Goal: Transaction & Acquisition: Subscribe to service/newsletter

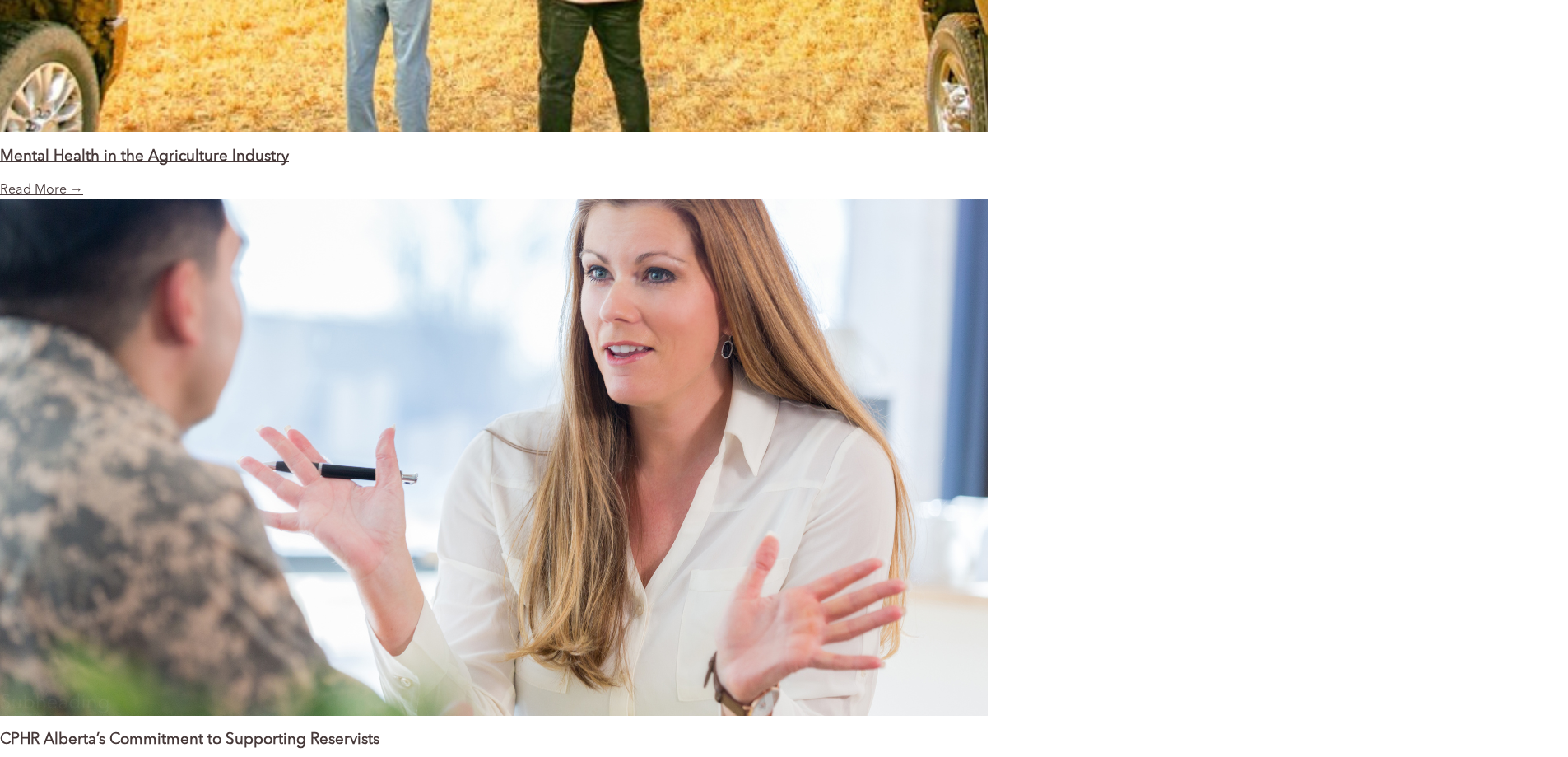
scroll to position [1809, 0]
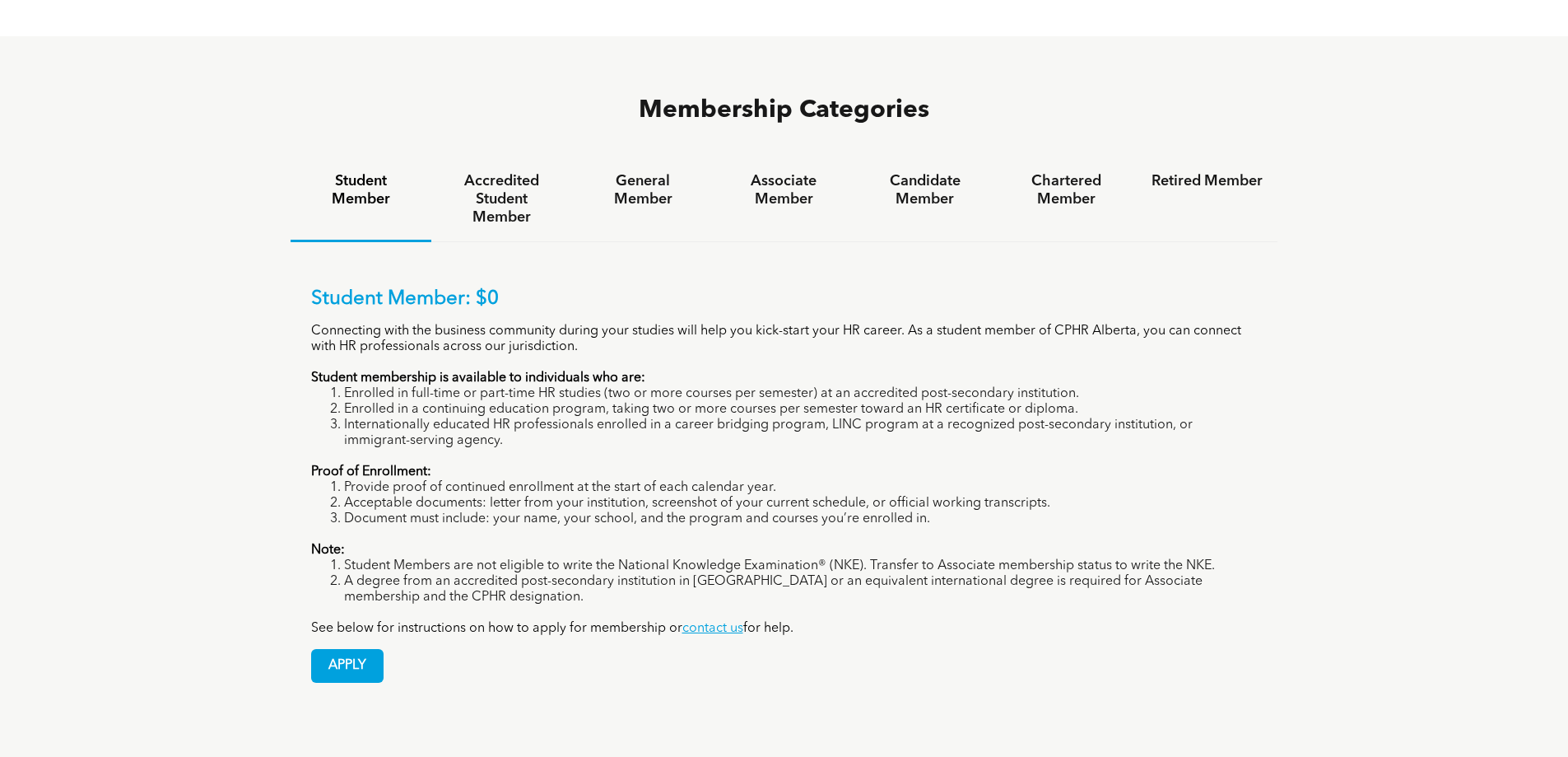
scroll to position [1097, 0]
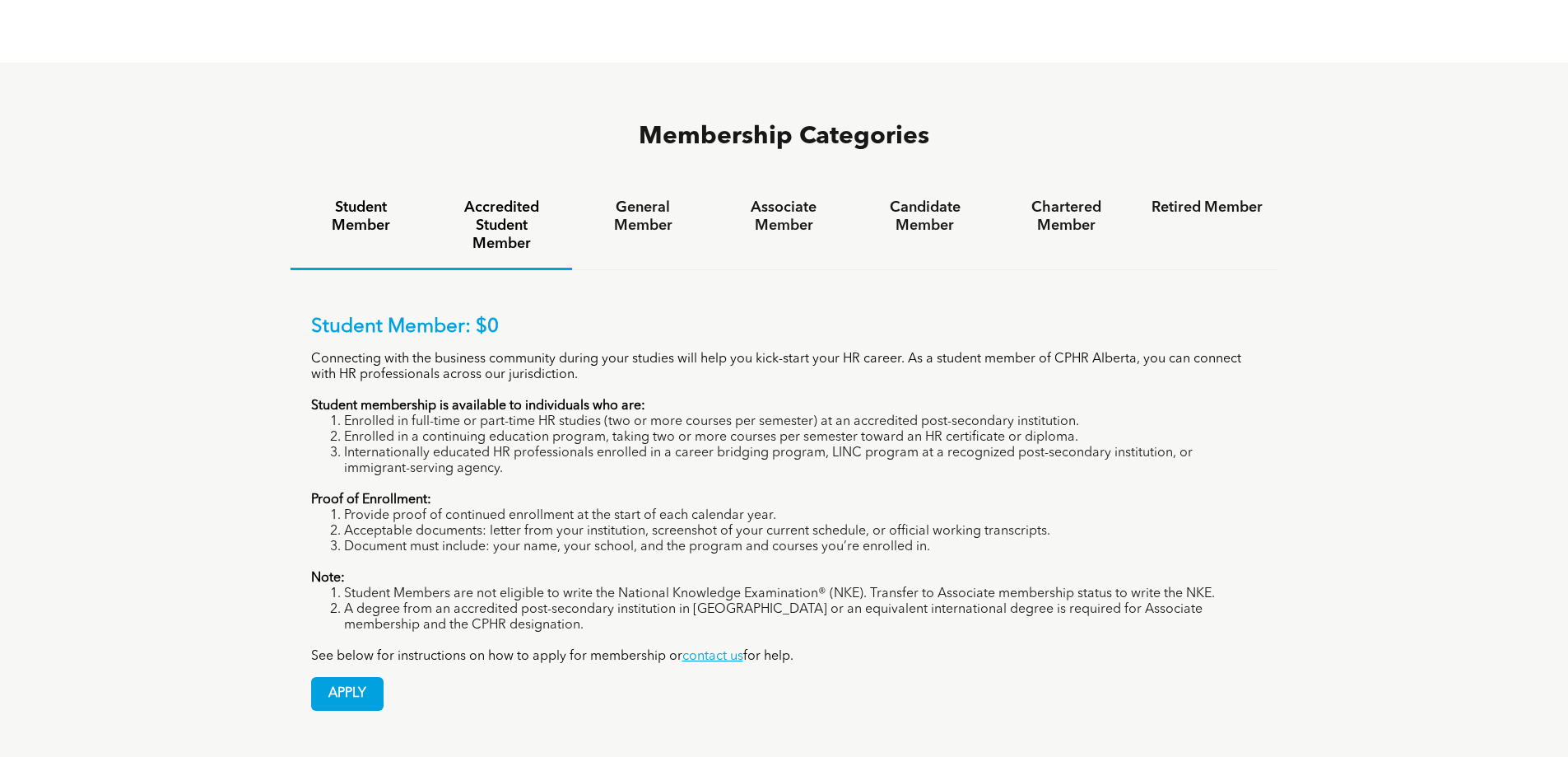
click at [530, 199] on h4 "Accredited Student Member" at bounding box center [502, 226] width 111 height 55
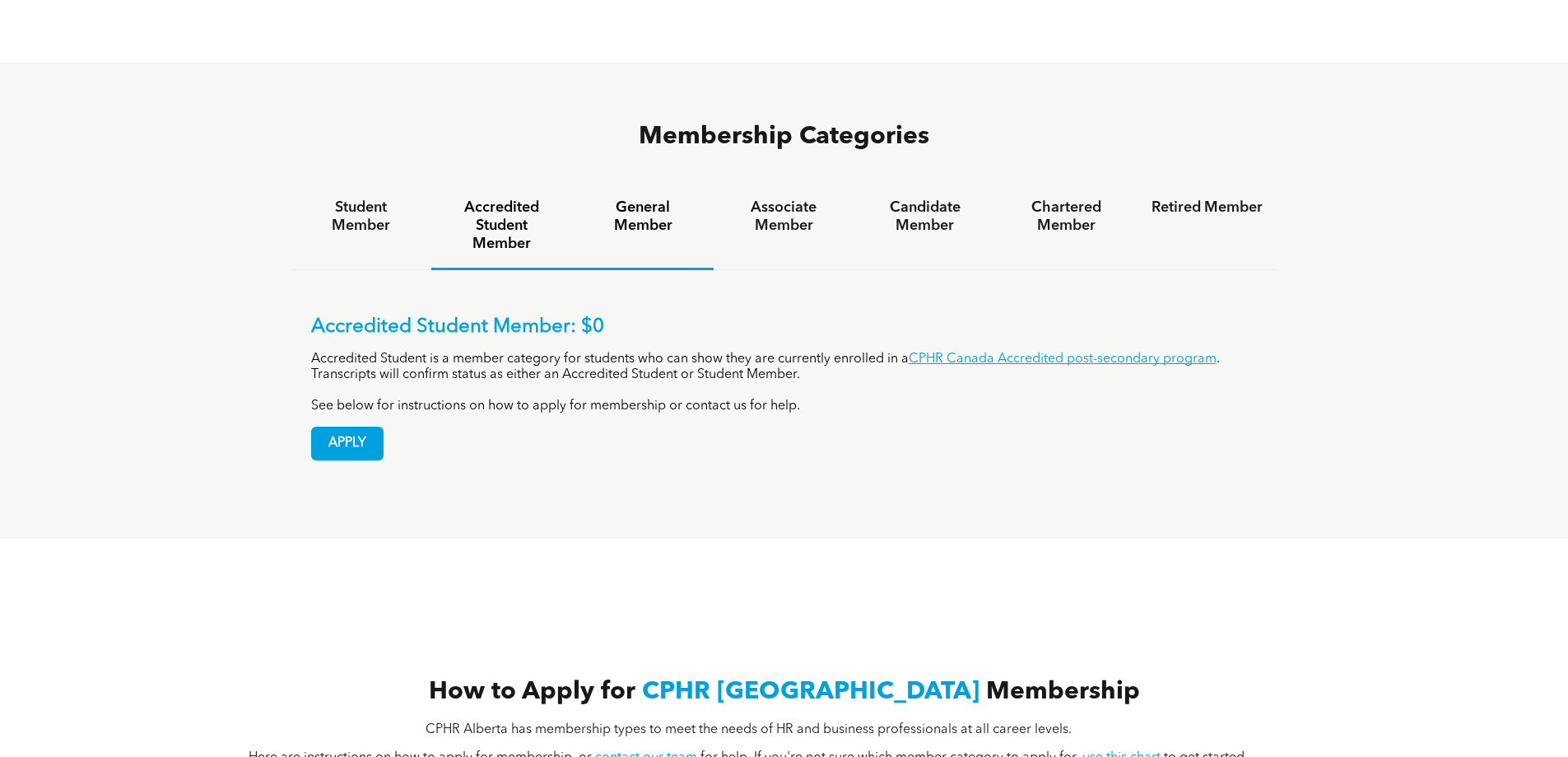
click at [650, 199] on h4 "General Member" at bounding box center [642, 217] width 111 height 36
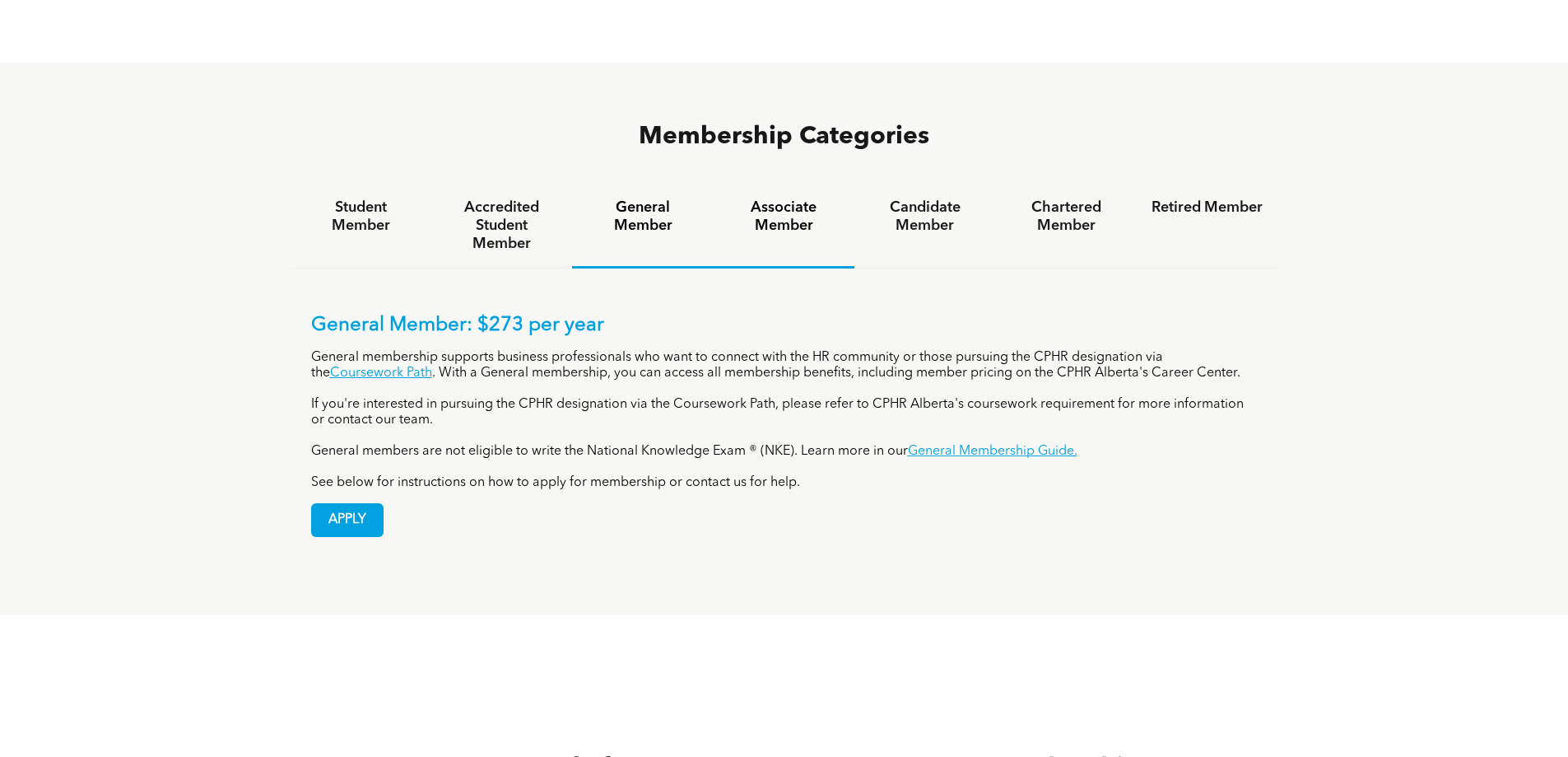
click at [748, 184] on div "Associate Member" at bounding box center [784, 226] width 141 height 84
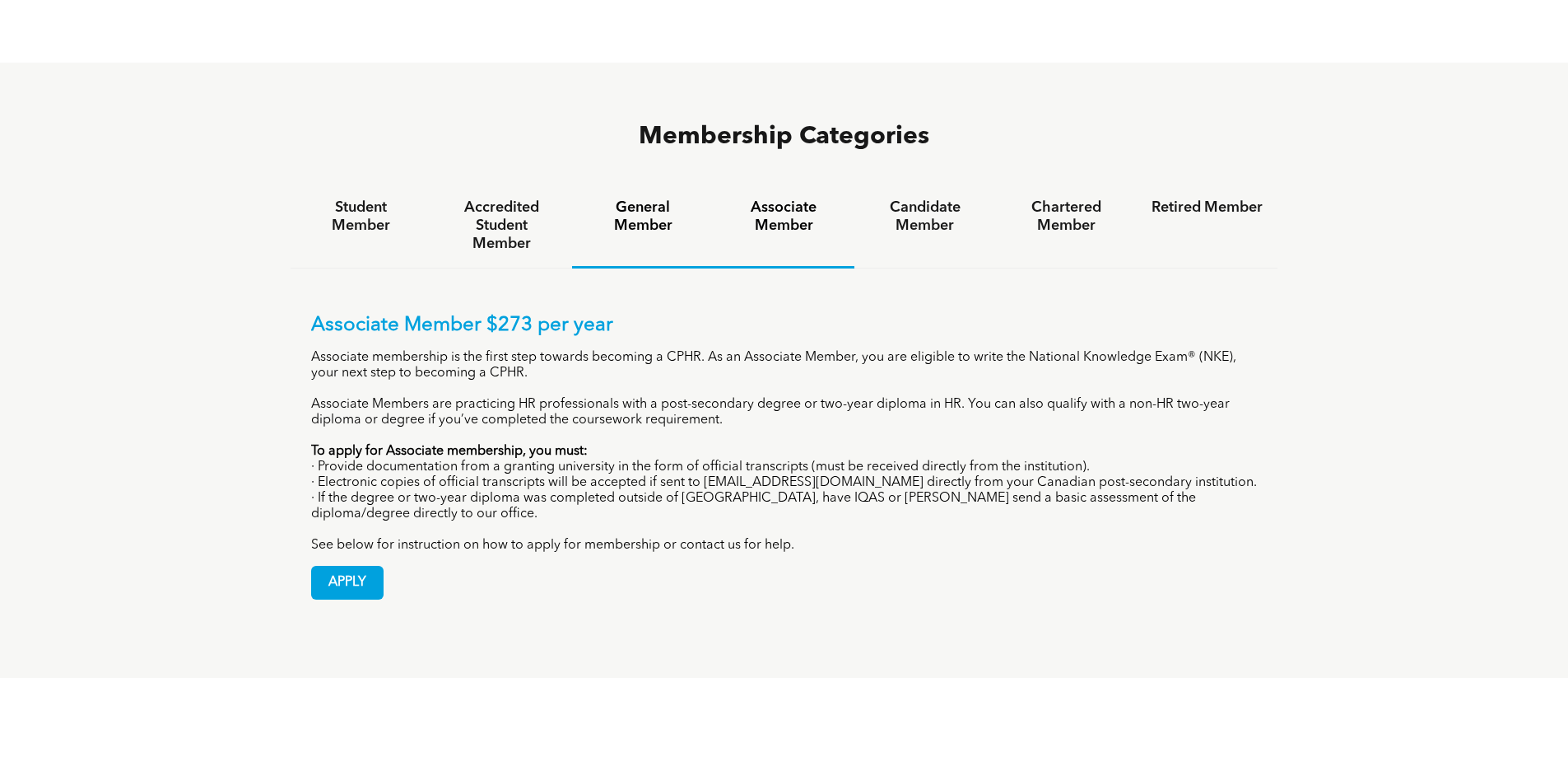
click at [678, 184] on div "General Member" at bounding box center [642, 226] width 141 height 84
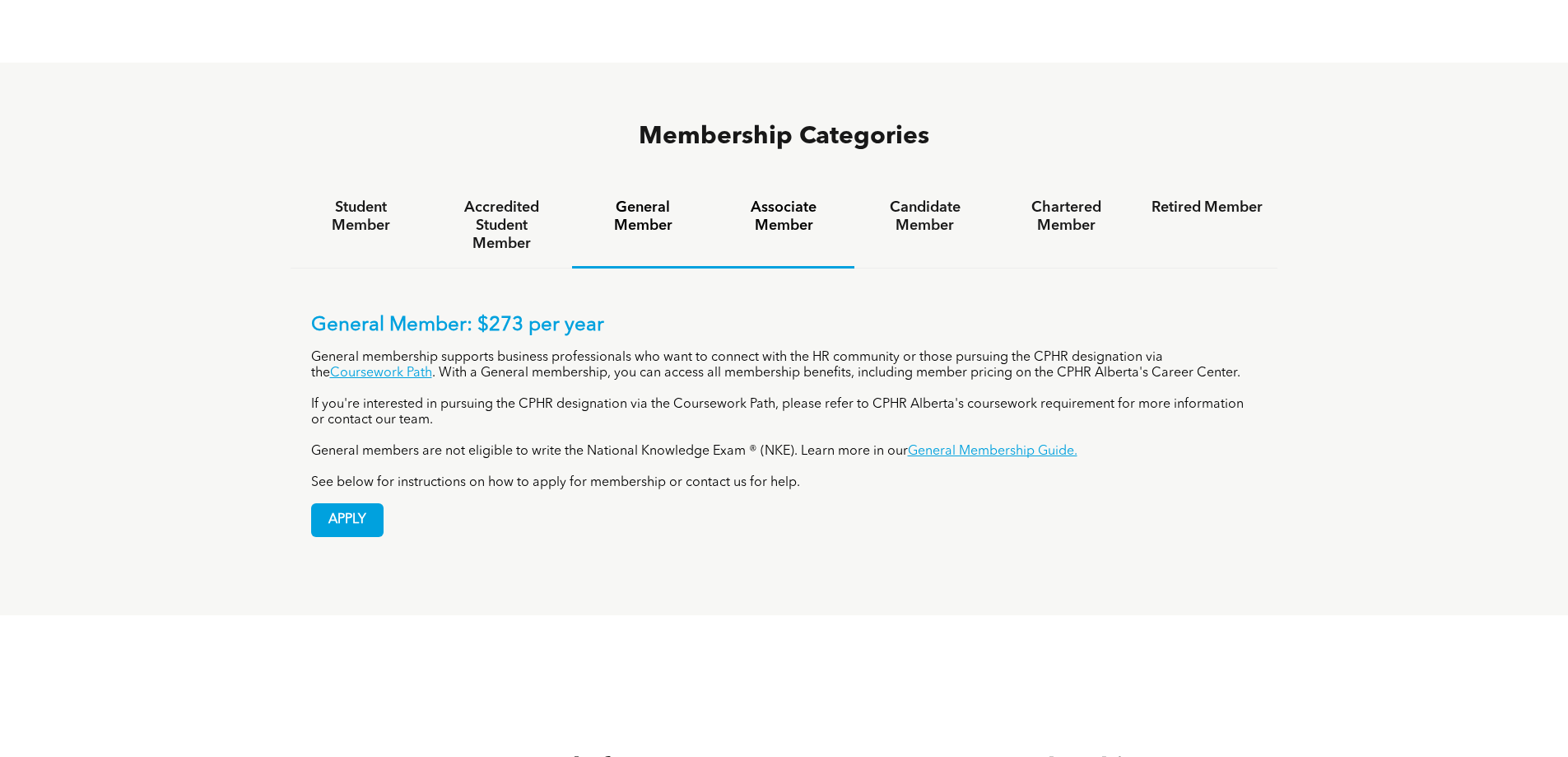
click at [788, 199] on h4 "Associate Member" at bounding box center [784, 217] width 111 height 36
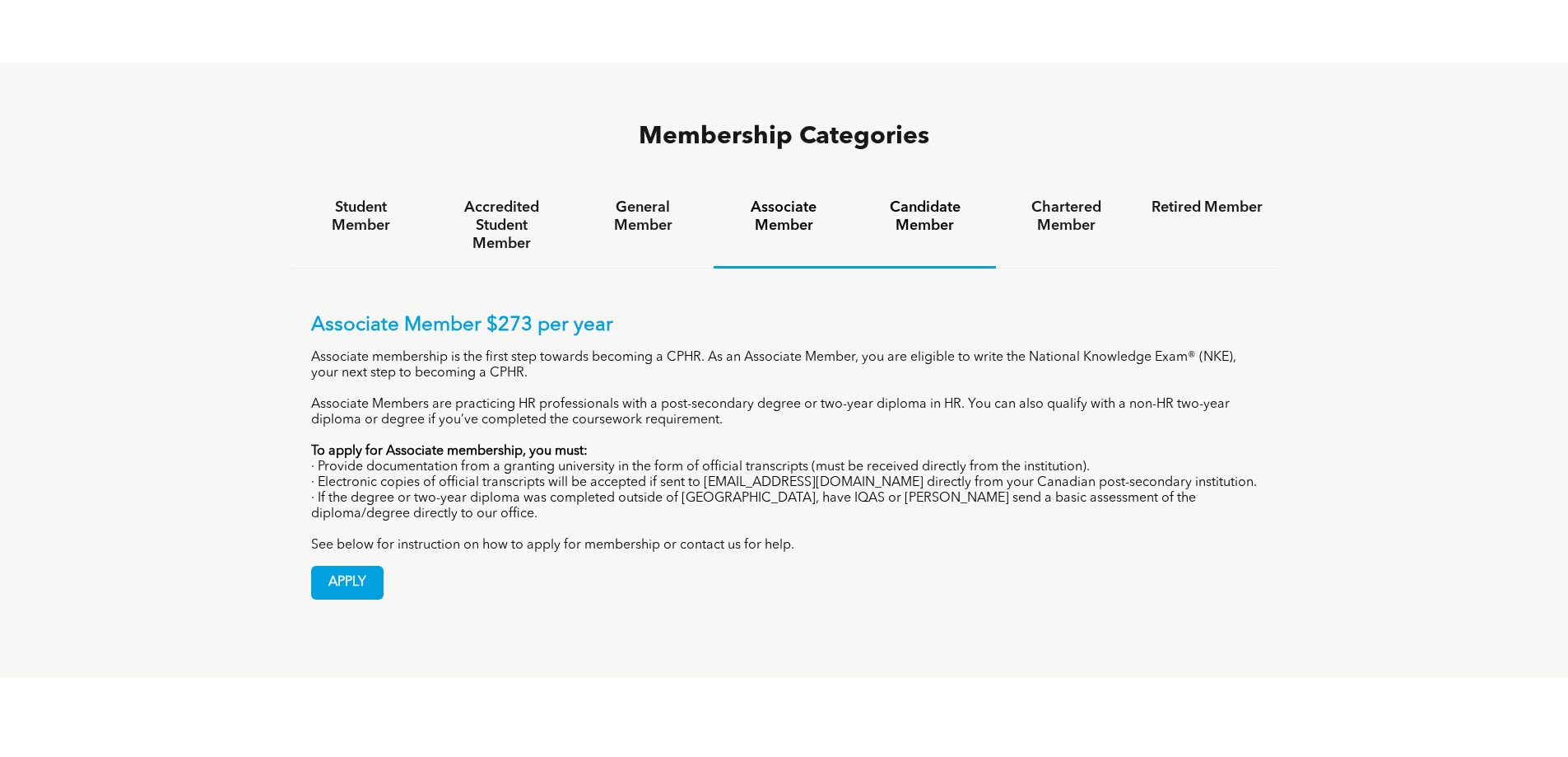
click at [915, 199] on h4 "Candidate Member" at bounding box center [925, 217] width 111 height 36
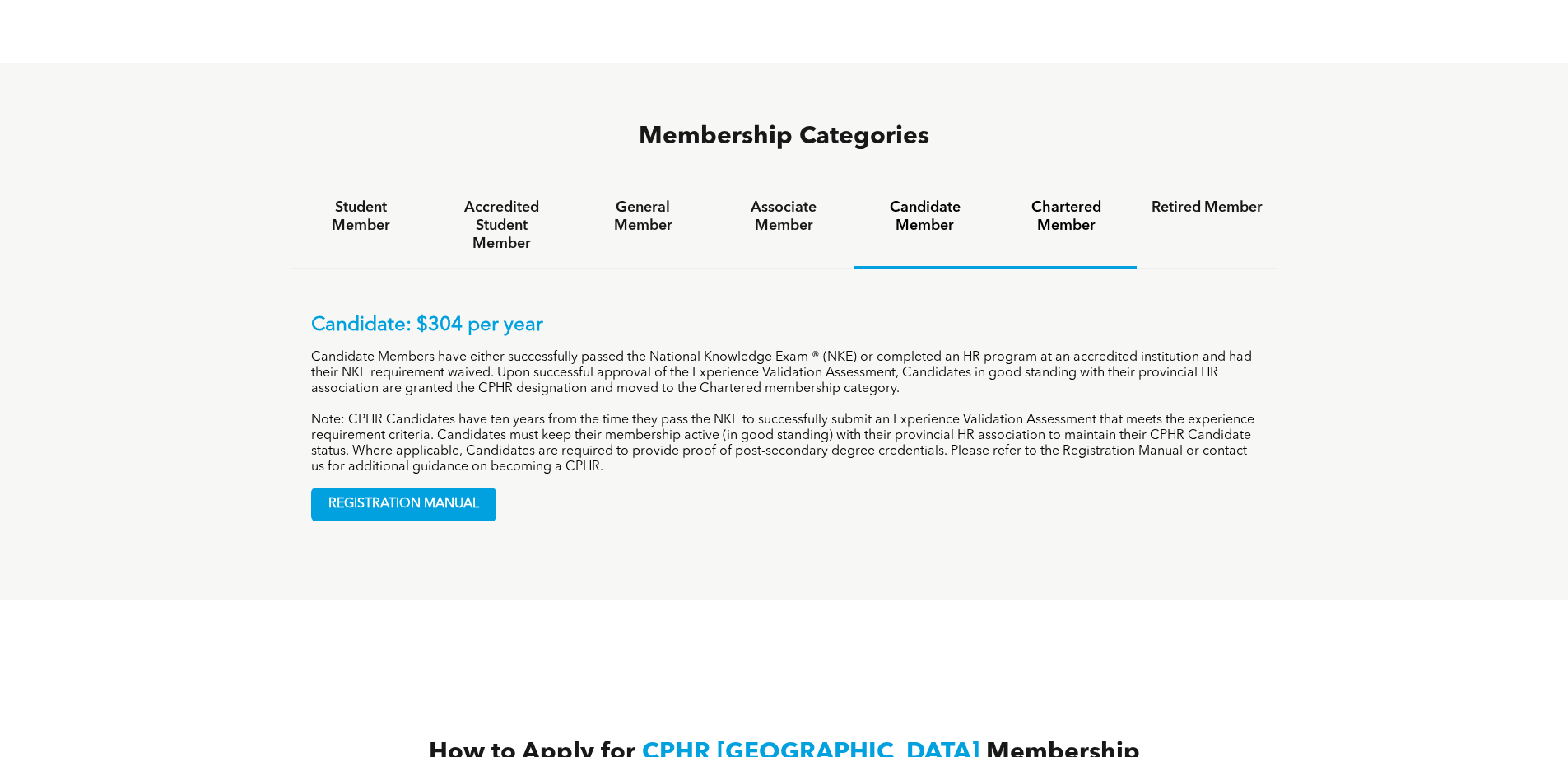
click at [1031, 199] on h4 "Chartered Member" at bounding box center [1066, 217] width 111 height 36
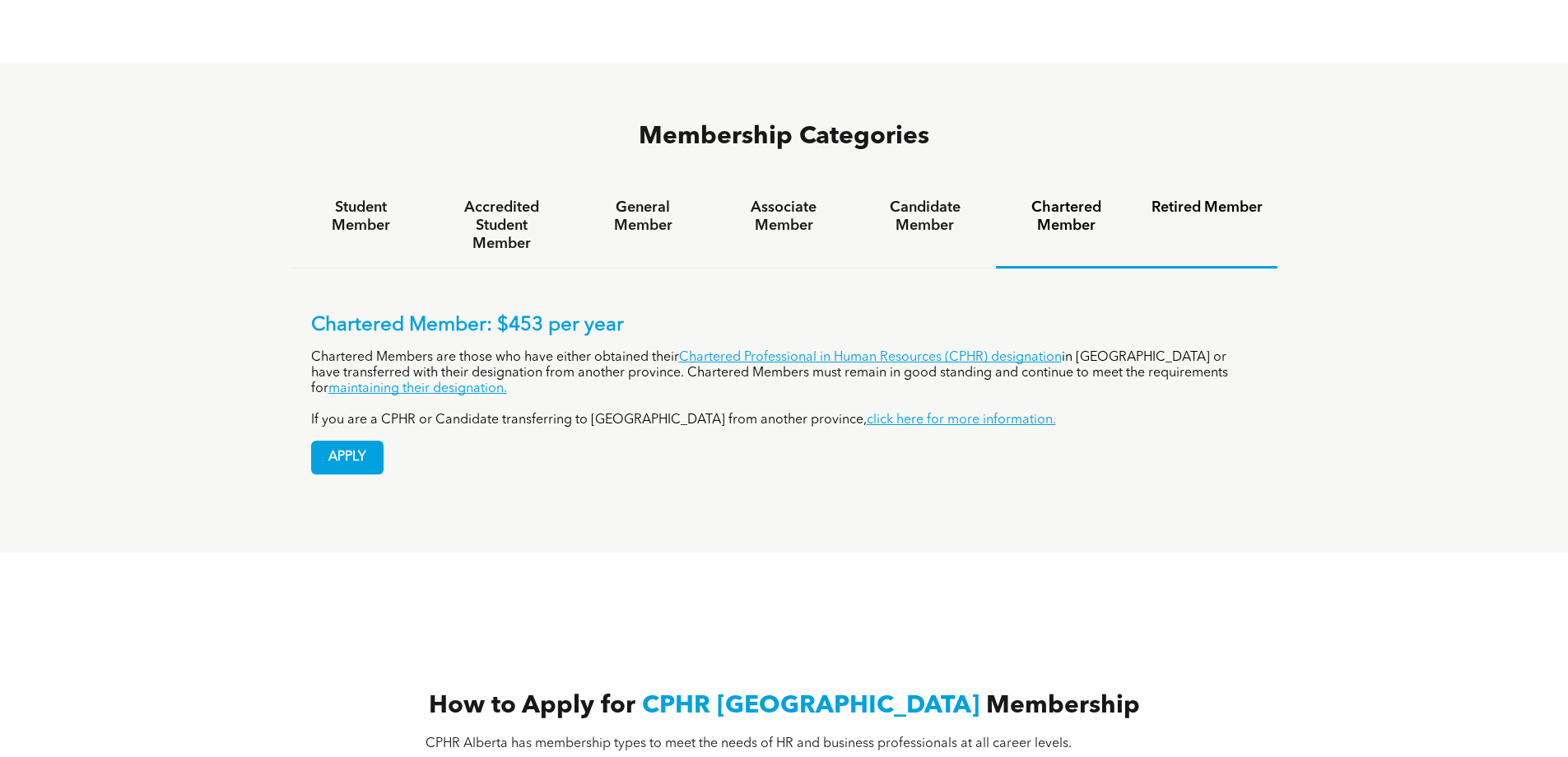
click at [1184, 199] on h4 "Retired Member" at bounding box center [1207, 208] width 111 height 18
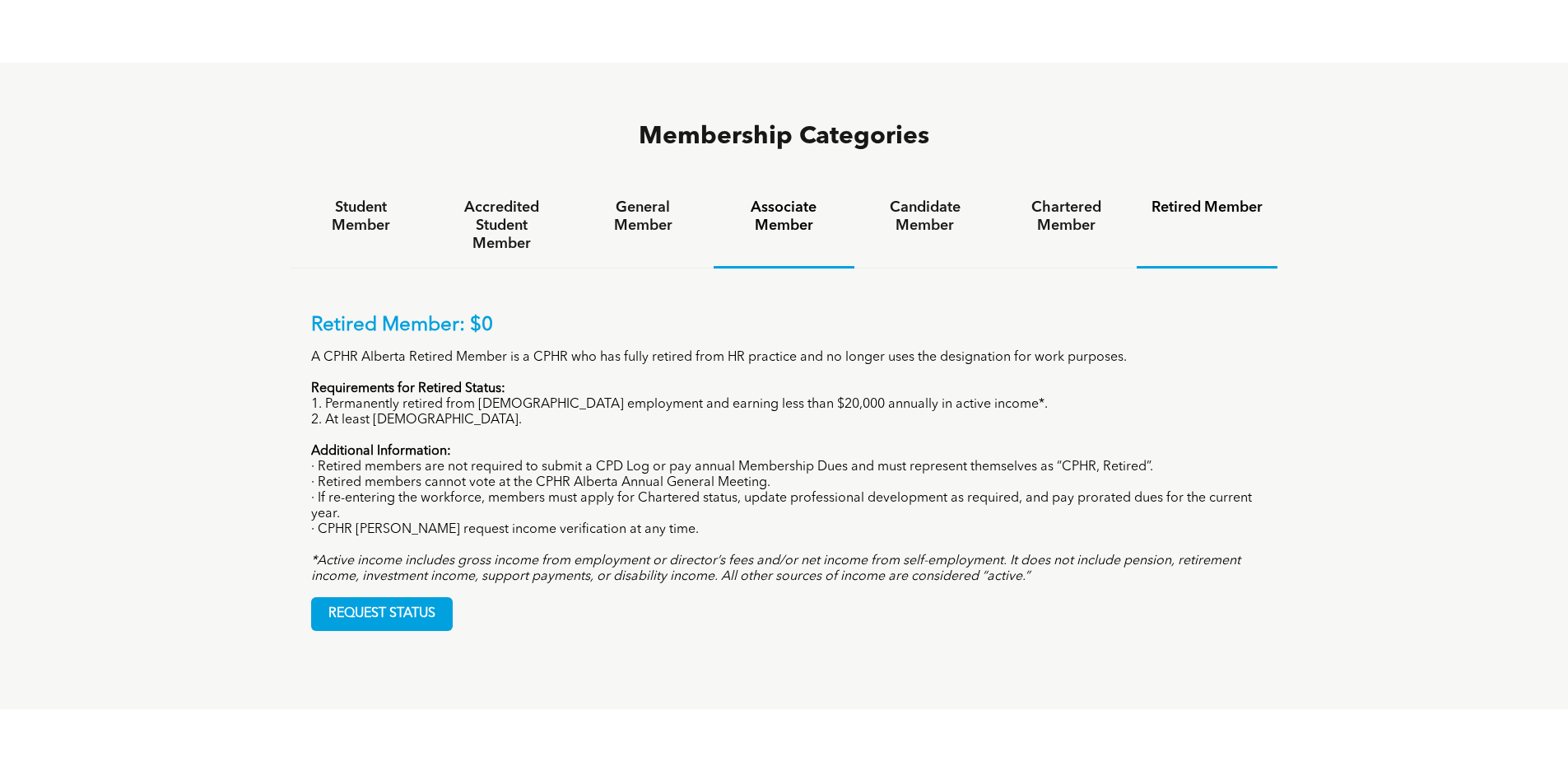
click at [783, 199] on h4 "Associate Member" at bounding box center [784, 217] width 111 height 36
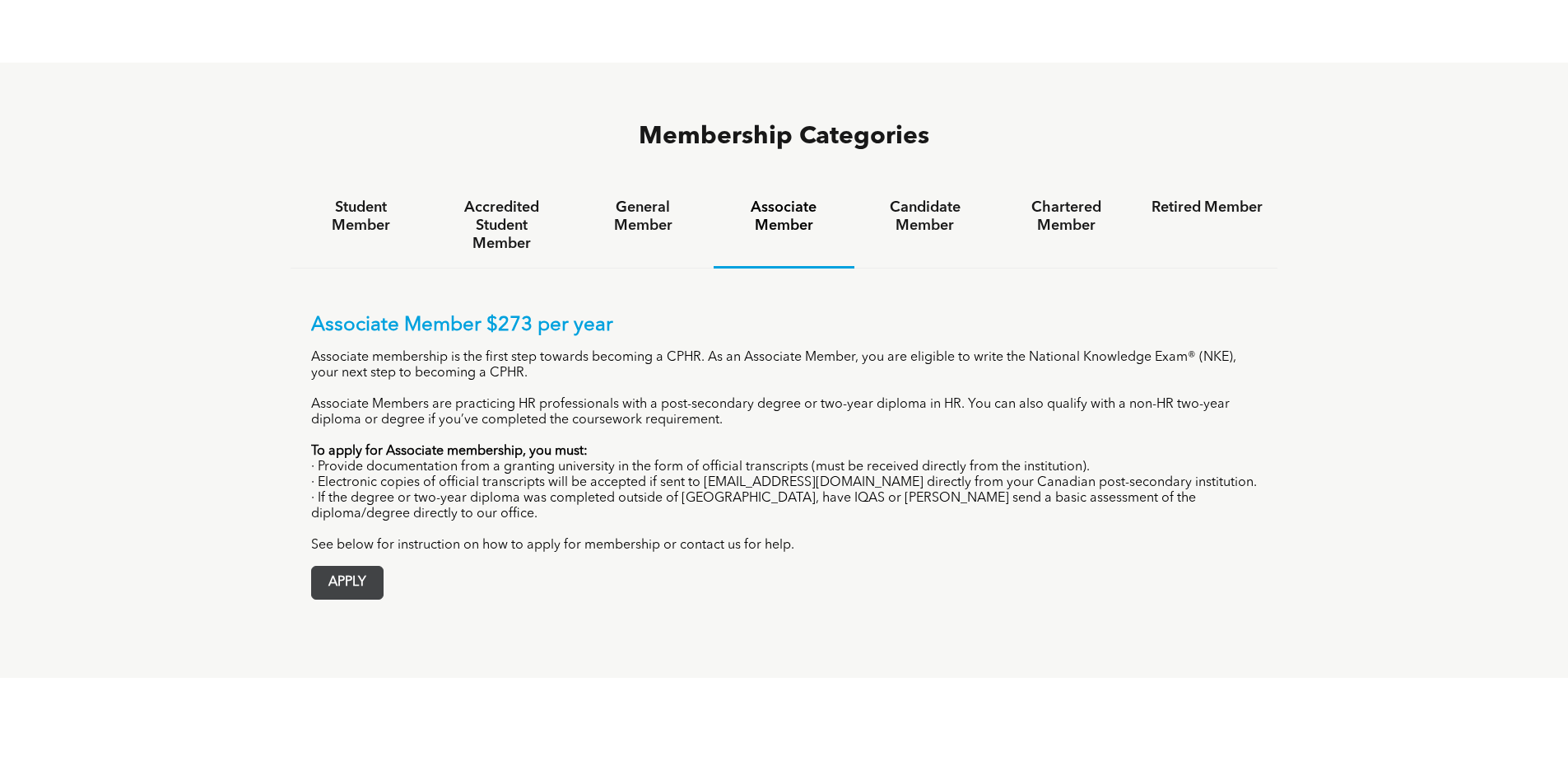
click at [358, 538] on div "Associate Member $273 per year Associate membership is the first step towards b…" at bounding box center [784, 444] width 988 height 352
click at [358, 567] on span "APPLY" at bounding box center [348, 582] width 71 height 32
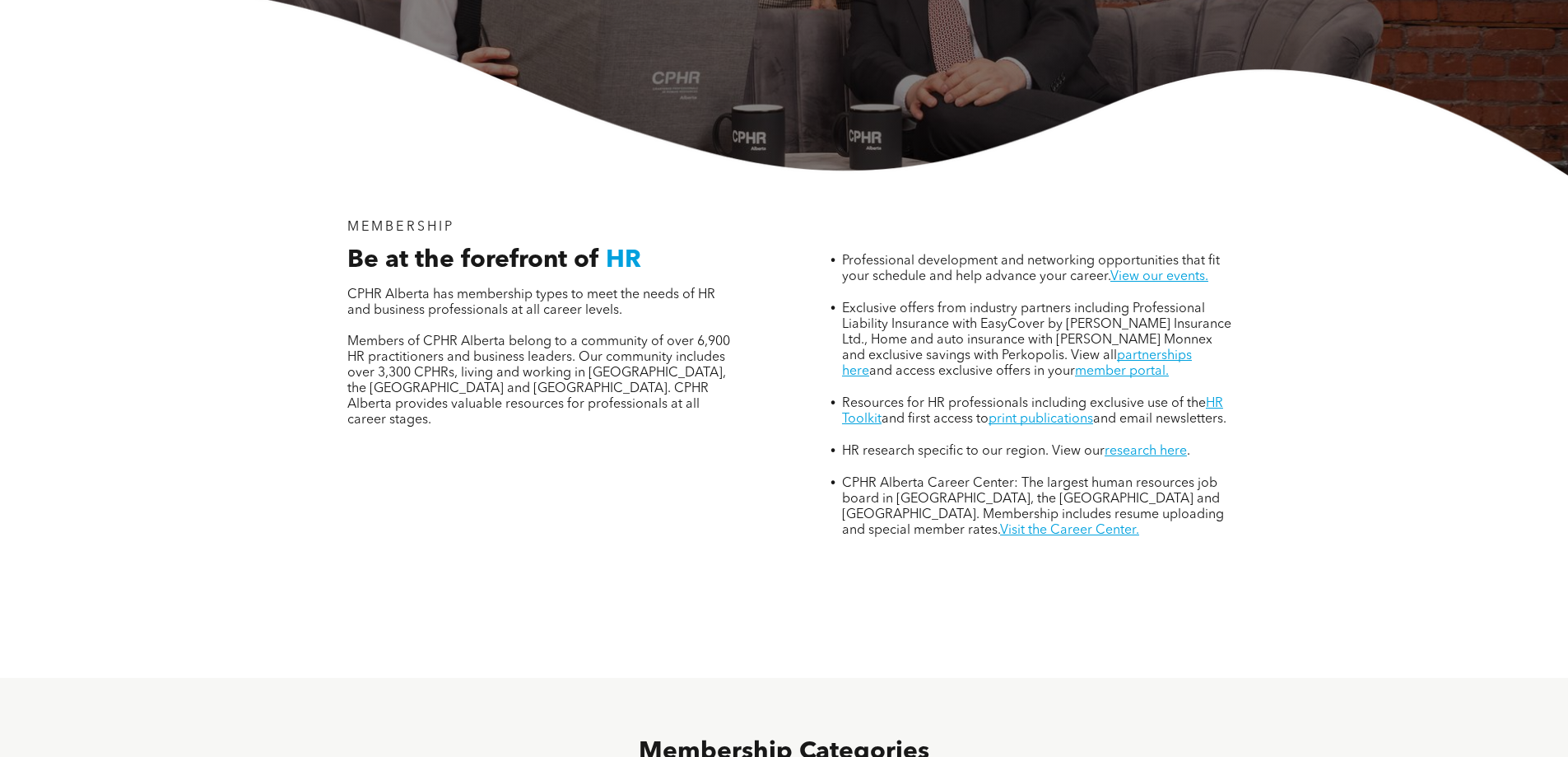
scroll to position [549, 0]
